Goal: Register for event/course

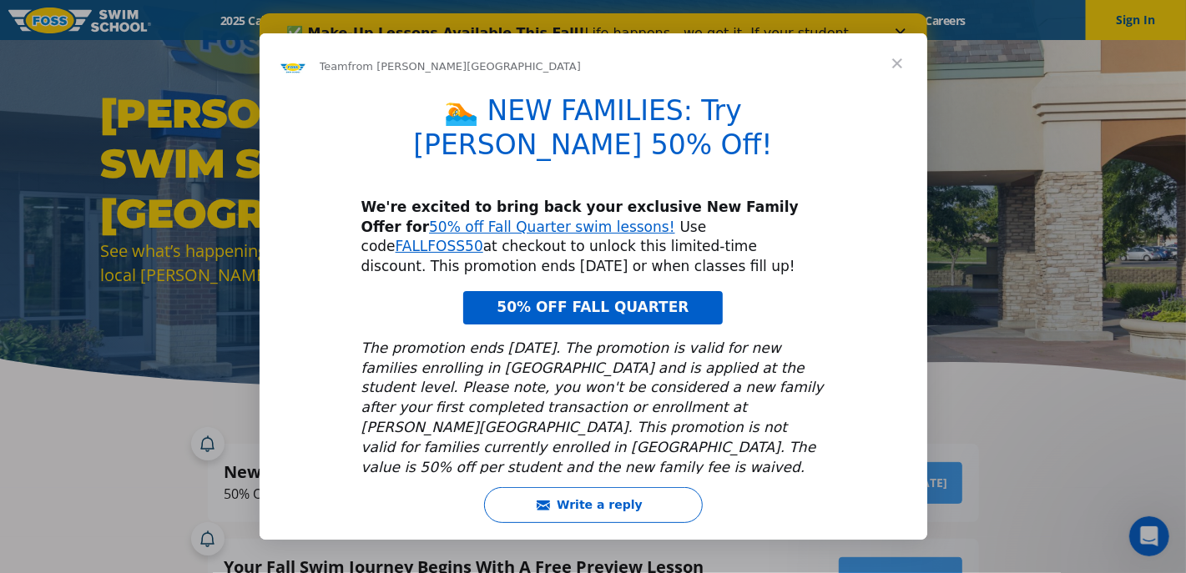
click at [893, 68] on span "Close" at bounding box center [897, 63] width 60 height 60
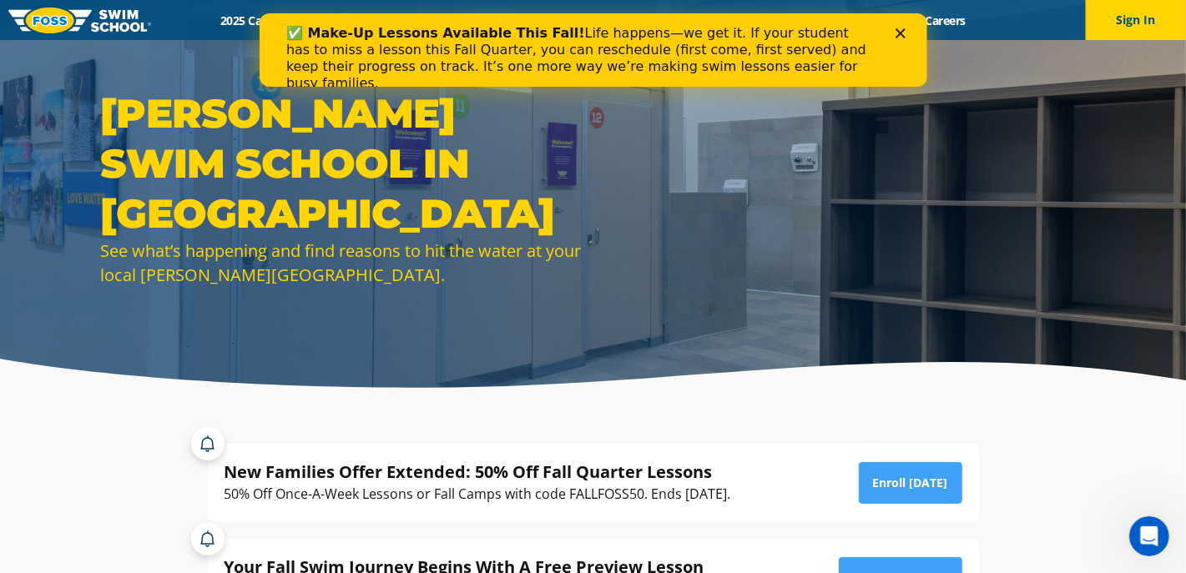
click at [902, 33] on icon "Close" at bounding box center [899, 33] width 10 height 10
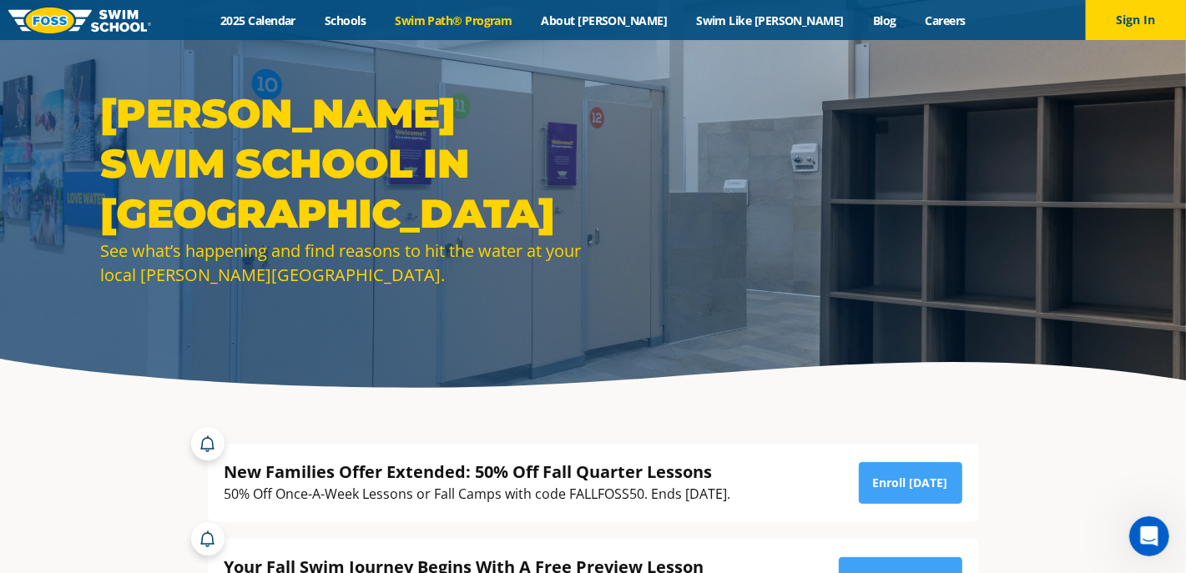
click at [526, 18] on link "Swim Path® Program" at bounding box center [453, 21] width 146 height 16
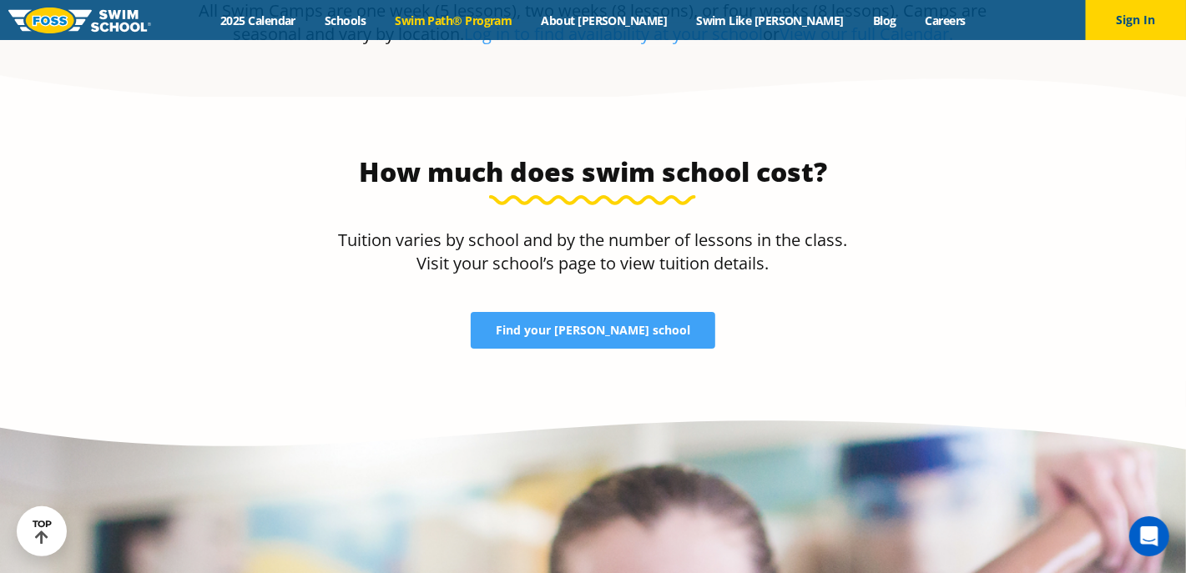
scroll to position [3421, 0]
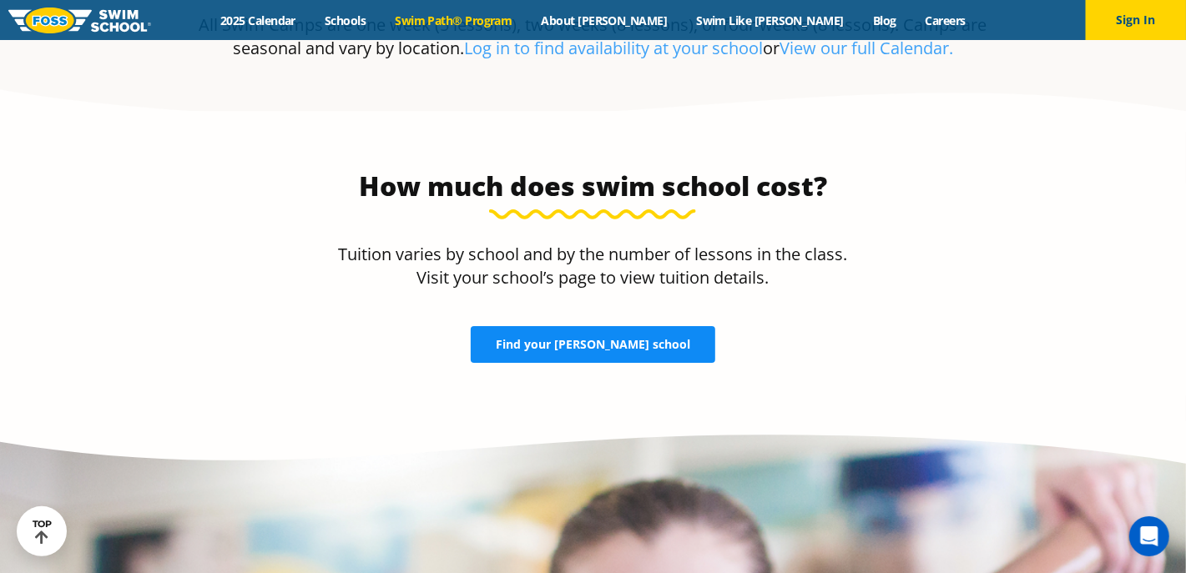
click at [596, 339] on span "Find your [PERSON_NAME] school" at bounding box center [593, 345] width 194 height 12
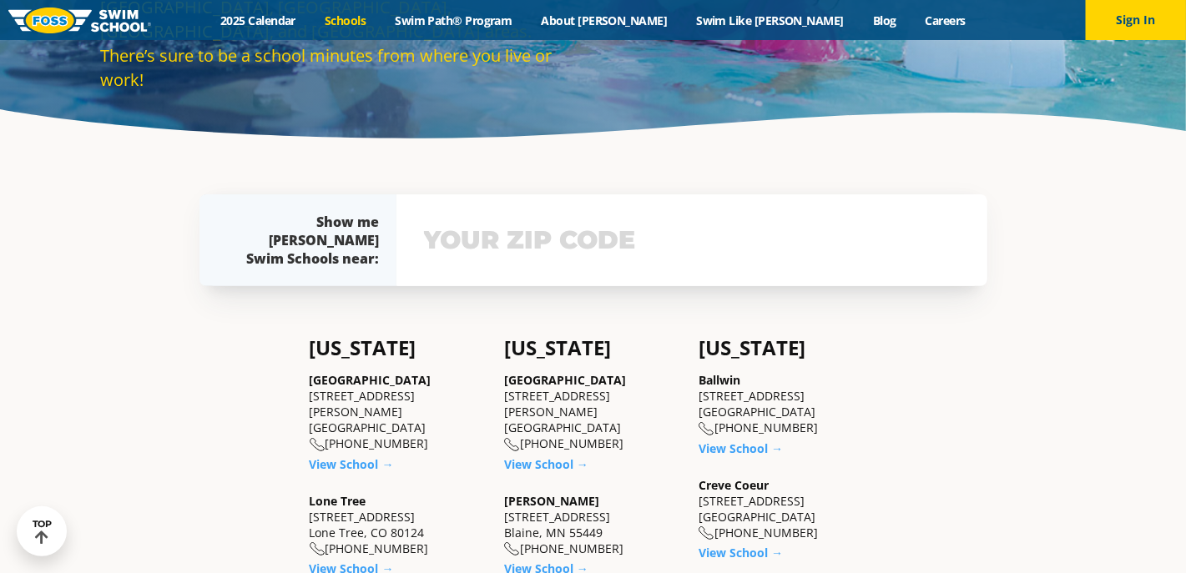
click at [531, 234] on input "text" at bounding box center [692, 240] width 544 height 48
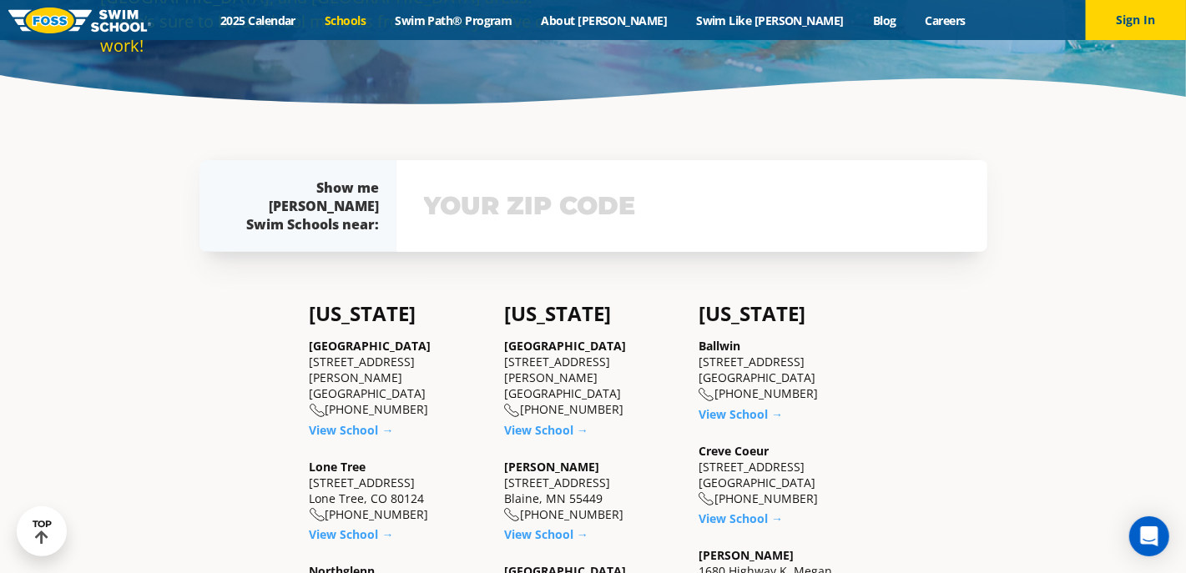
scroll to position [360, 0]
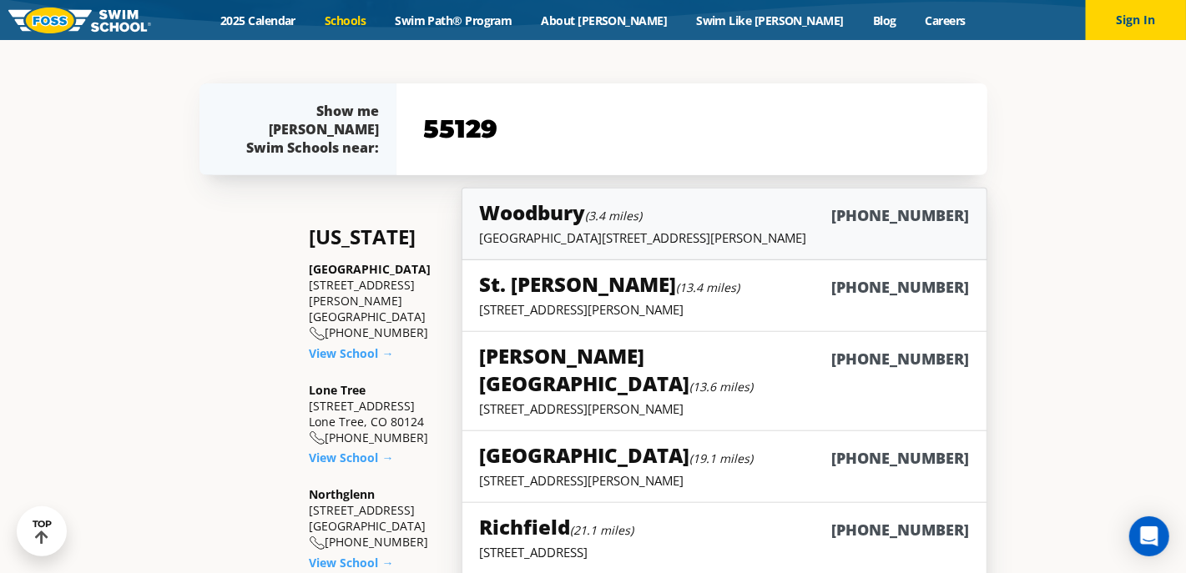
type input "55129"
click at [674, 224] on div "Woodbury (3.4 miles) (651) 233-5777" at bounding box center [724, 214] width 490 height 31
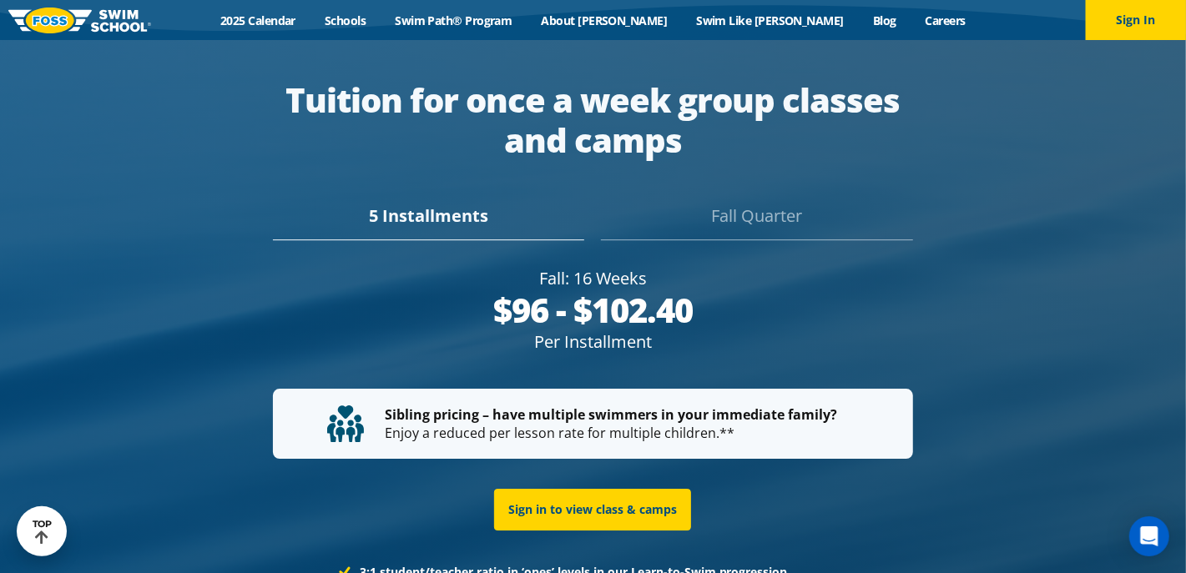
scroll to position [3064, 0]
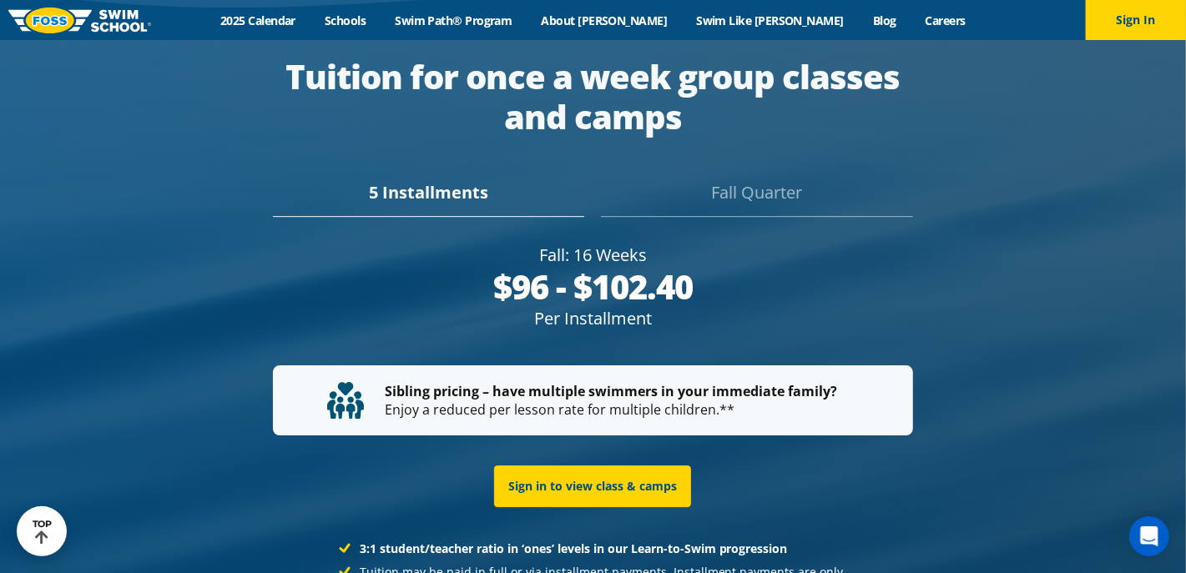
click at [699, 180] on div "Fall Quarter" at bounding box center [756, 198] width 311 height 37
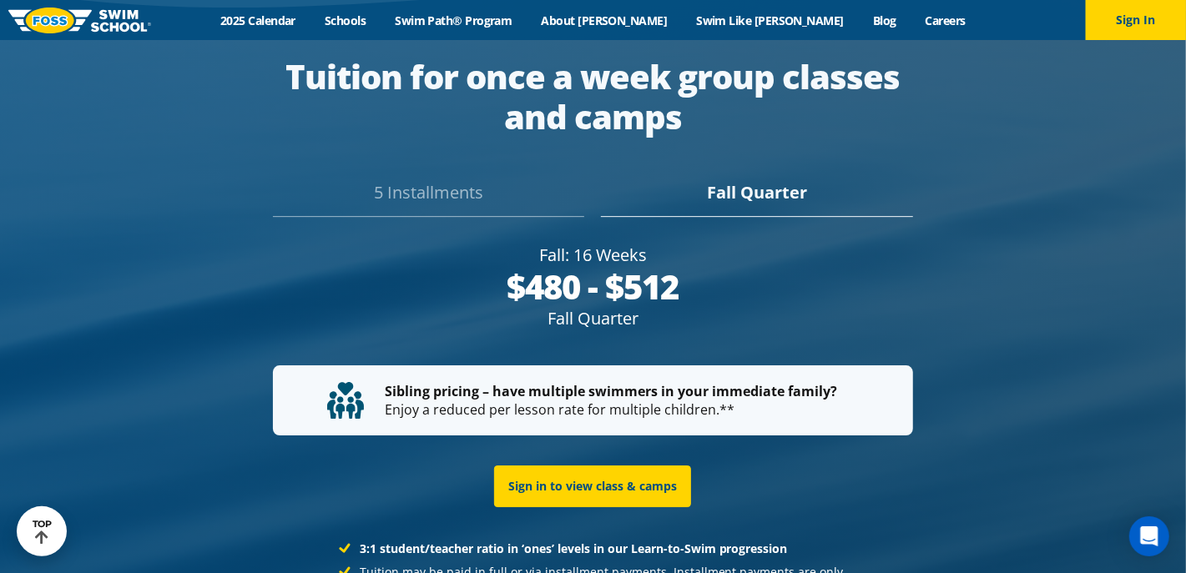
scroll to position [3087, 0]
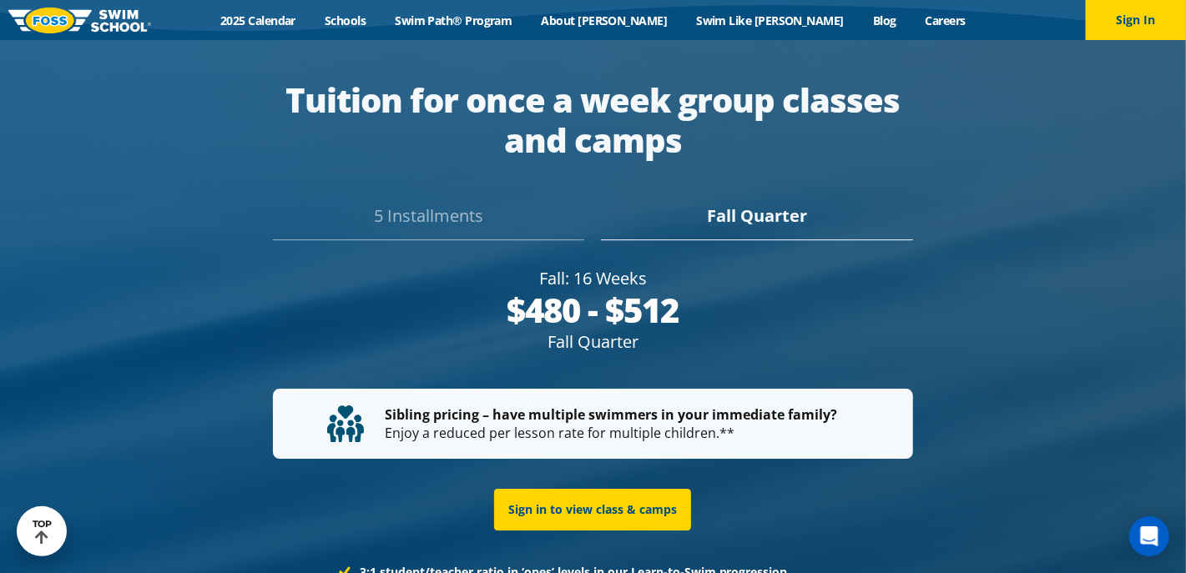
click at [460, 204] on div "5 Installments" at bounding box center [428, 222] width 311 height 37
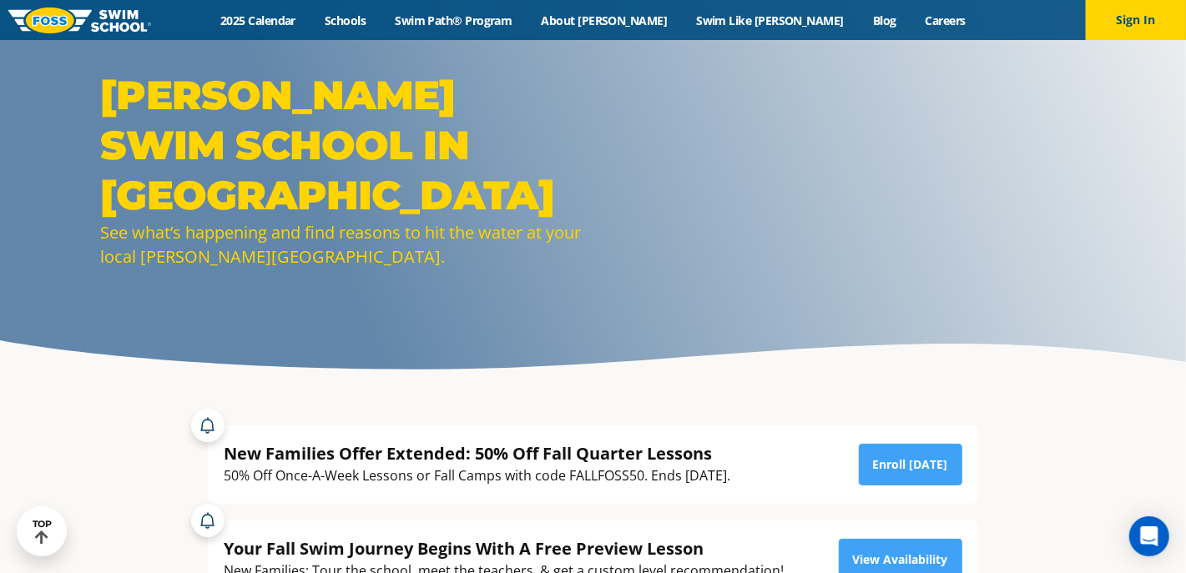
scroll to position [0, 0]
